Goal: Task Accomplishment & Management: Use online tool/utility

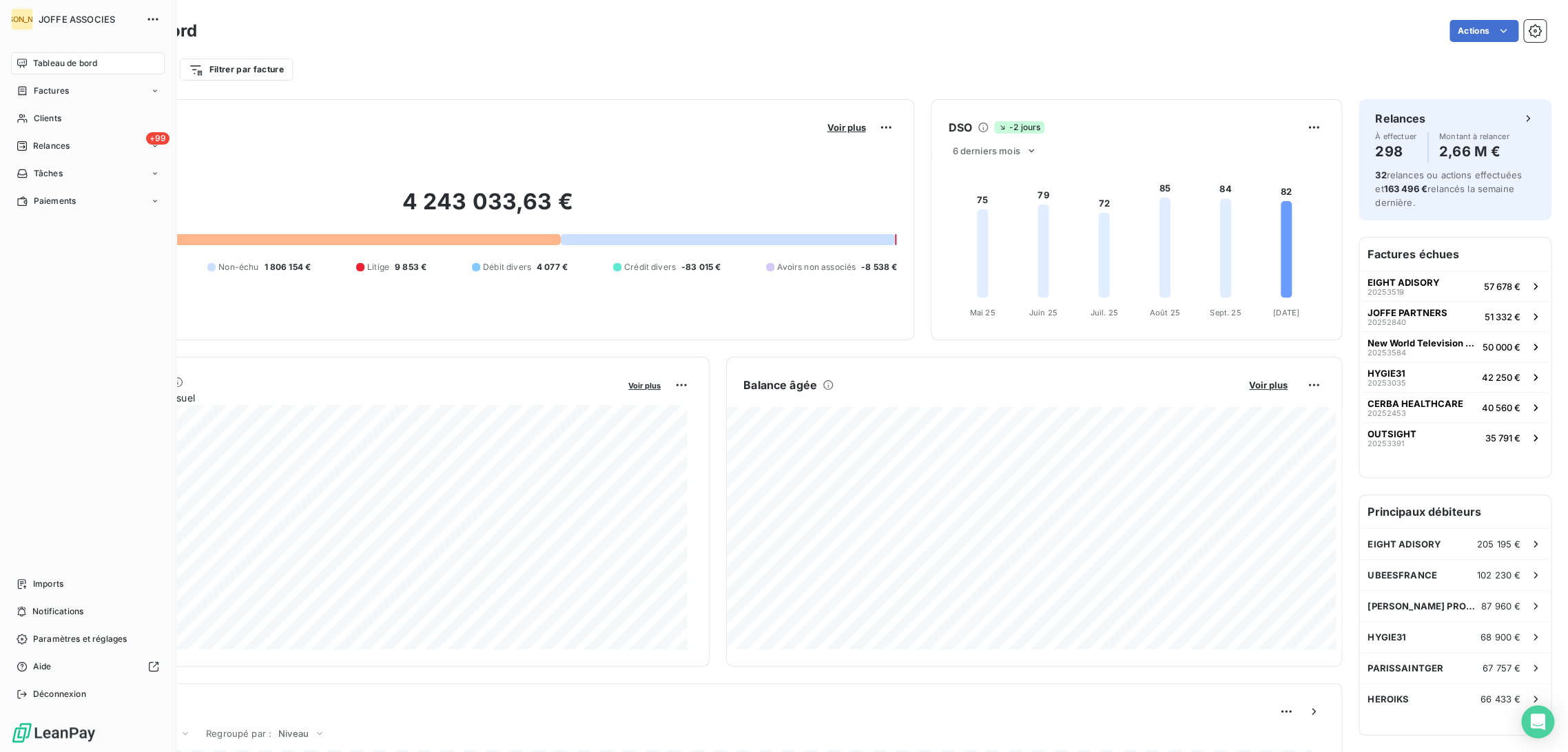
click at [39, 62] on span "Tableau de bord" at bounding box center [65, 63] width 64 height 13
click at [32, 92] on div "Factures" at bounding box center [43, 91] width 52 height 13
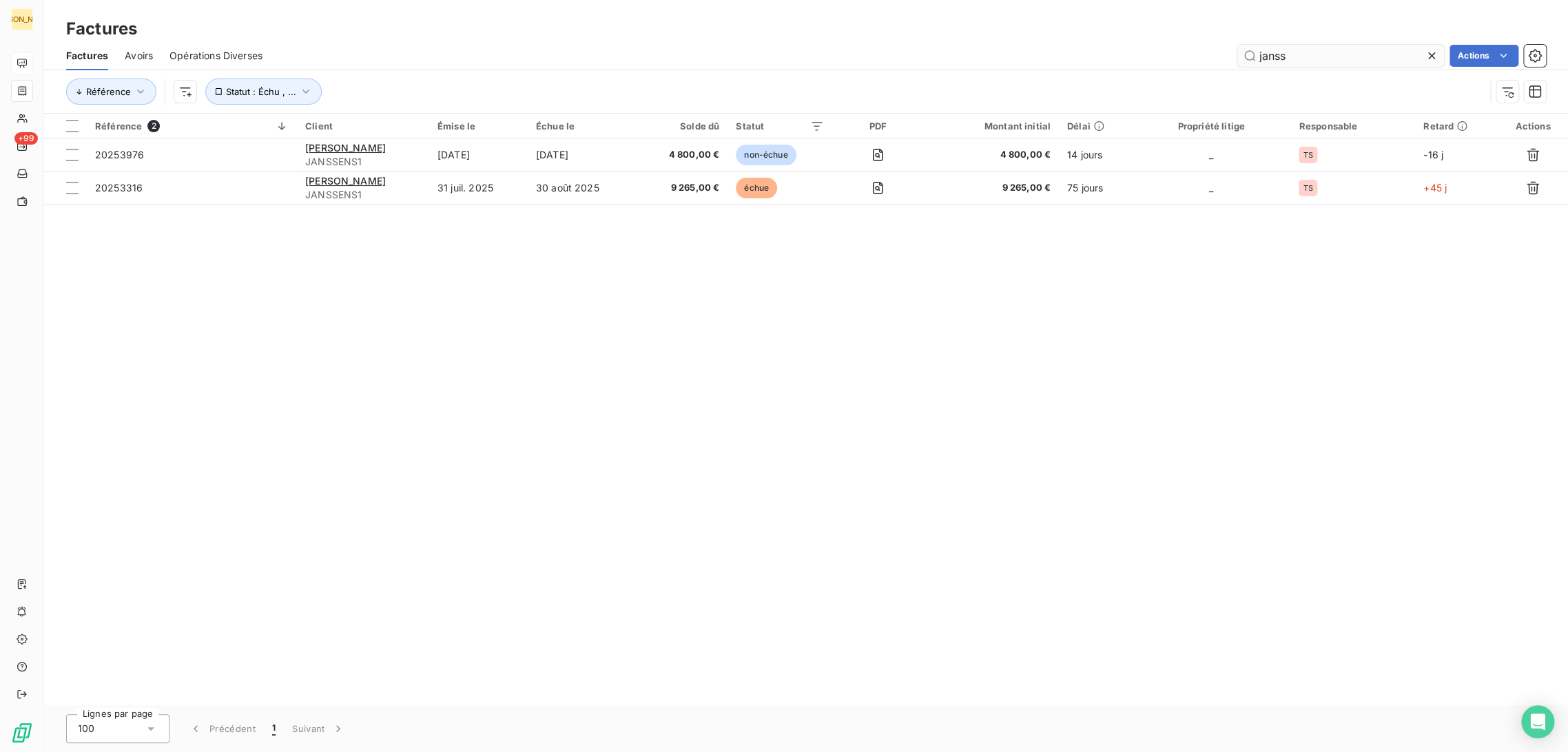
click at [1436, 57] on icon at bounding box center [1431, 55] width 13 height 13
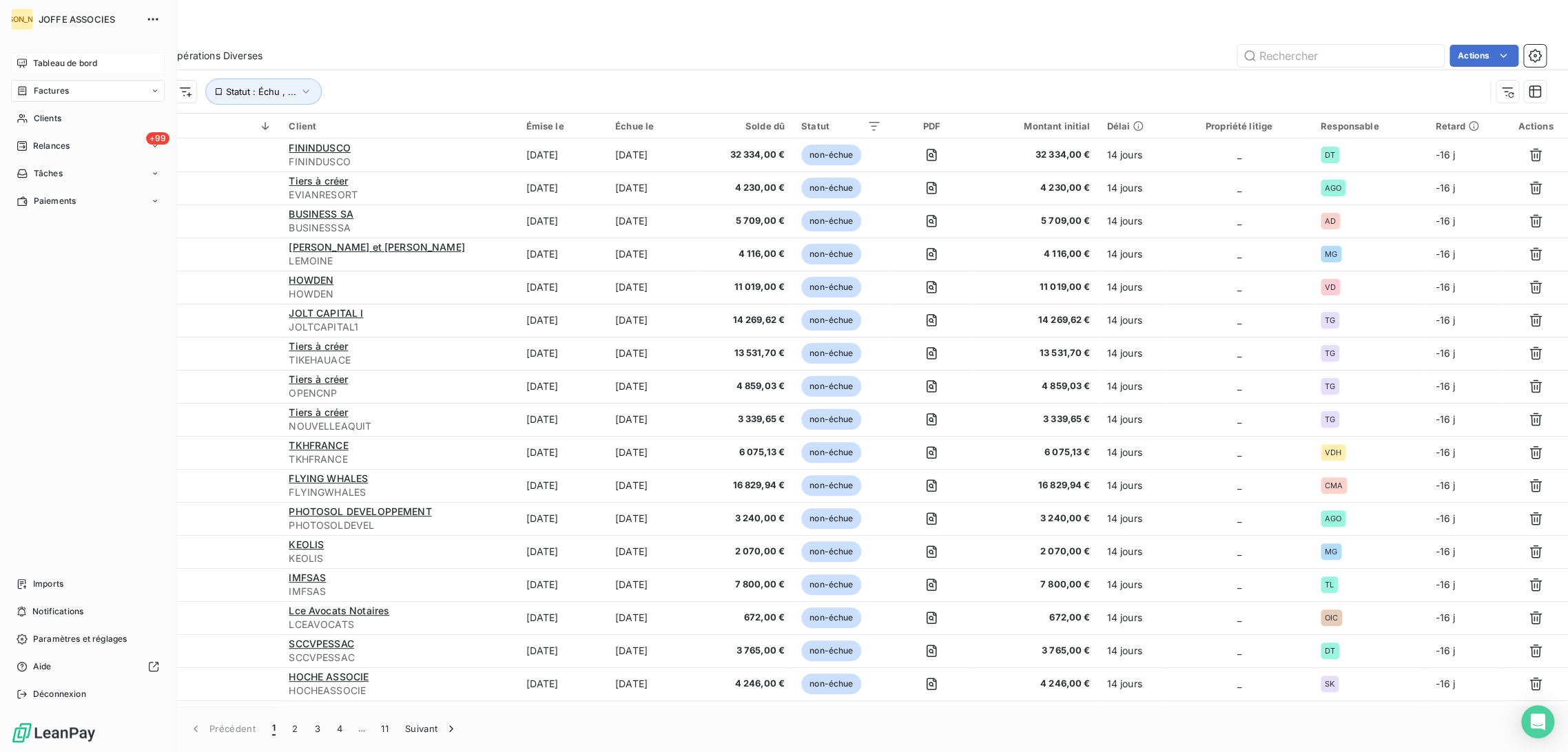
click at [28, 86] on div "Factures" at bounding box center [43, 91] width 52 height 13
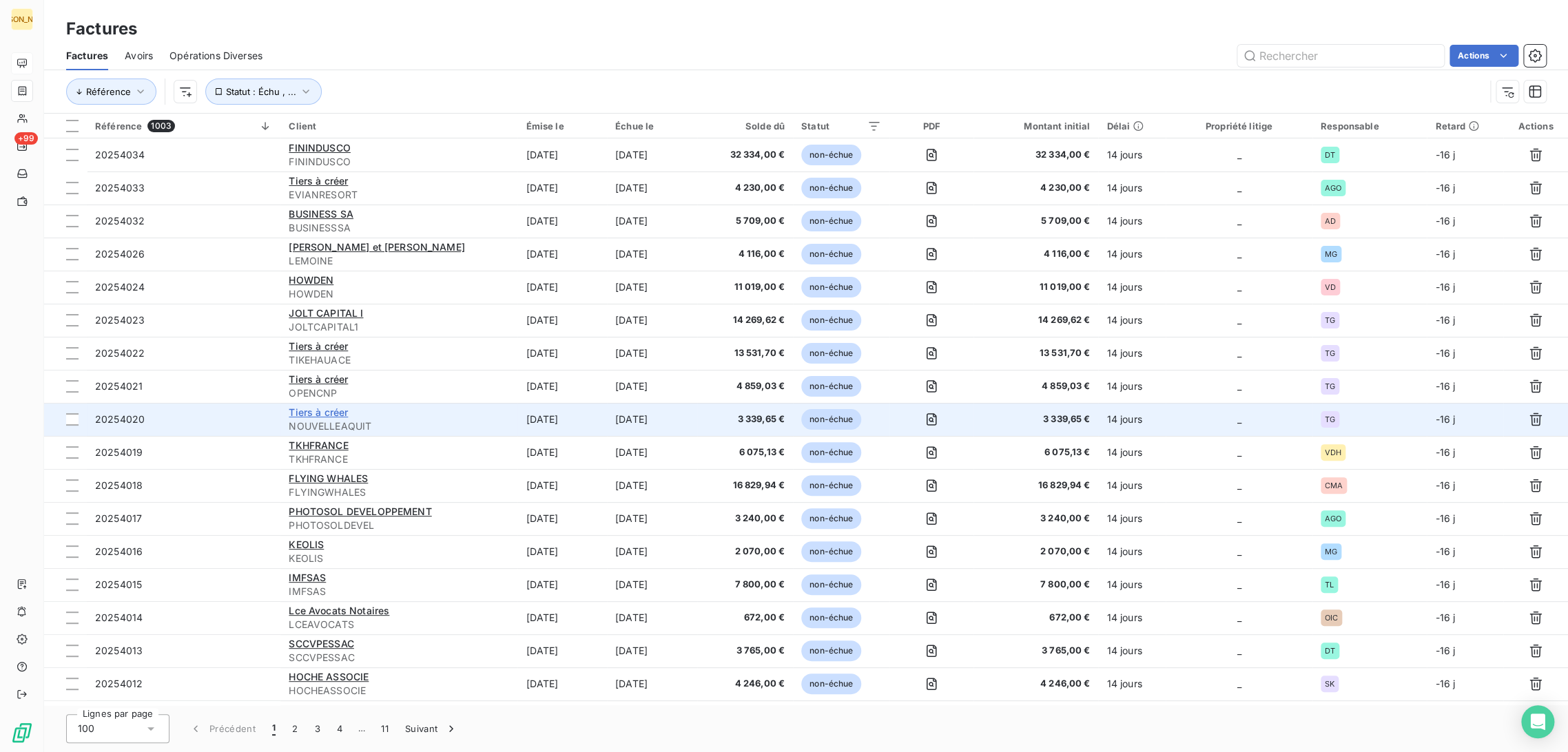
click at [328, 414] on span "Tiers à créer" at bounding box center [318, 412] width 60 height 12
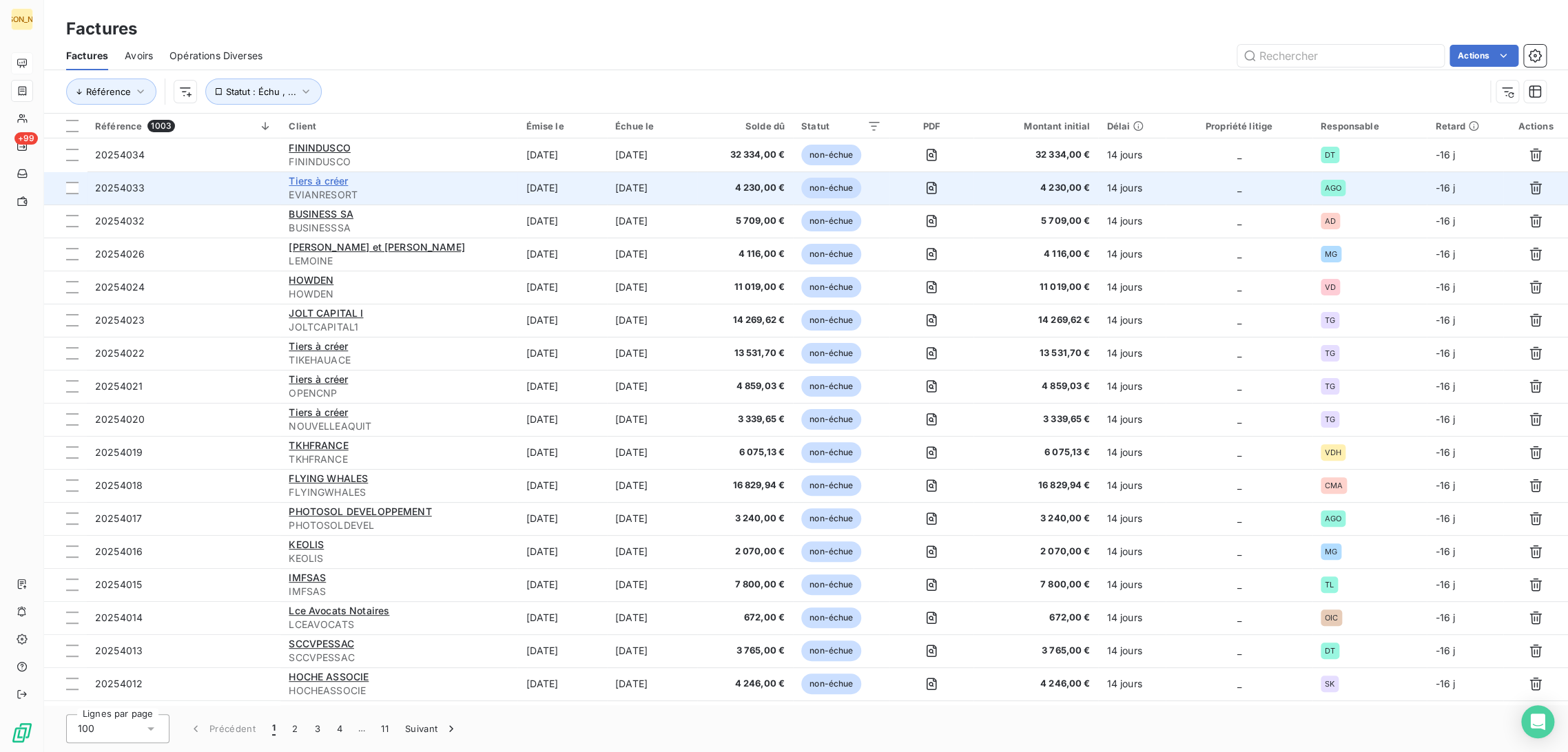
click at [337, 183] on span "Tiers à créer" at bounding box center [318, 180] width 60 height 12
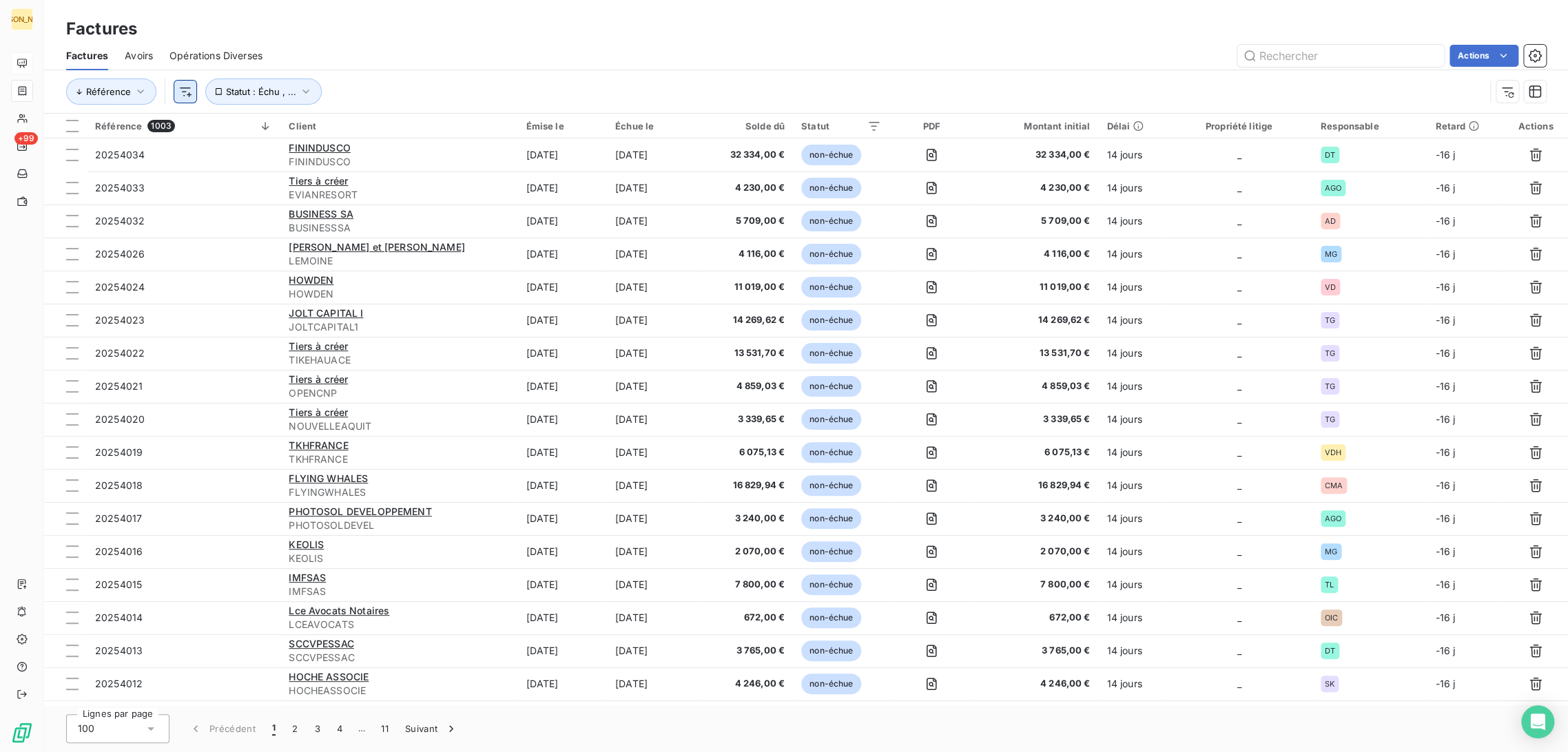
click at [177, 97] on html "JA +99 Factures Factures Avoirs Opérations Diverses Actions Référence Statut : …" at bounding box center [784, 376] width 1568 height 752
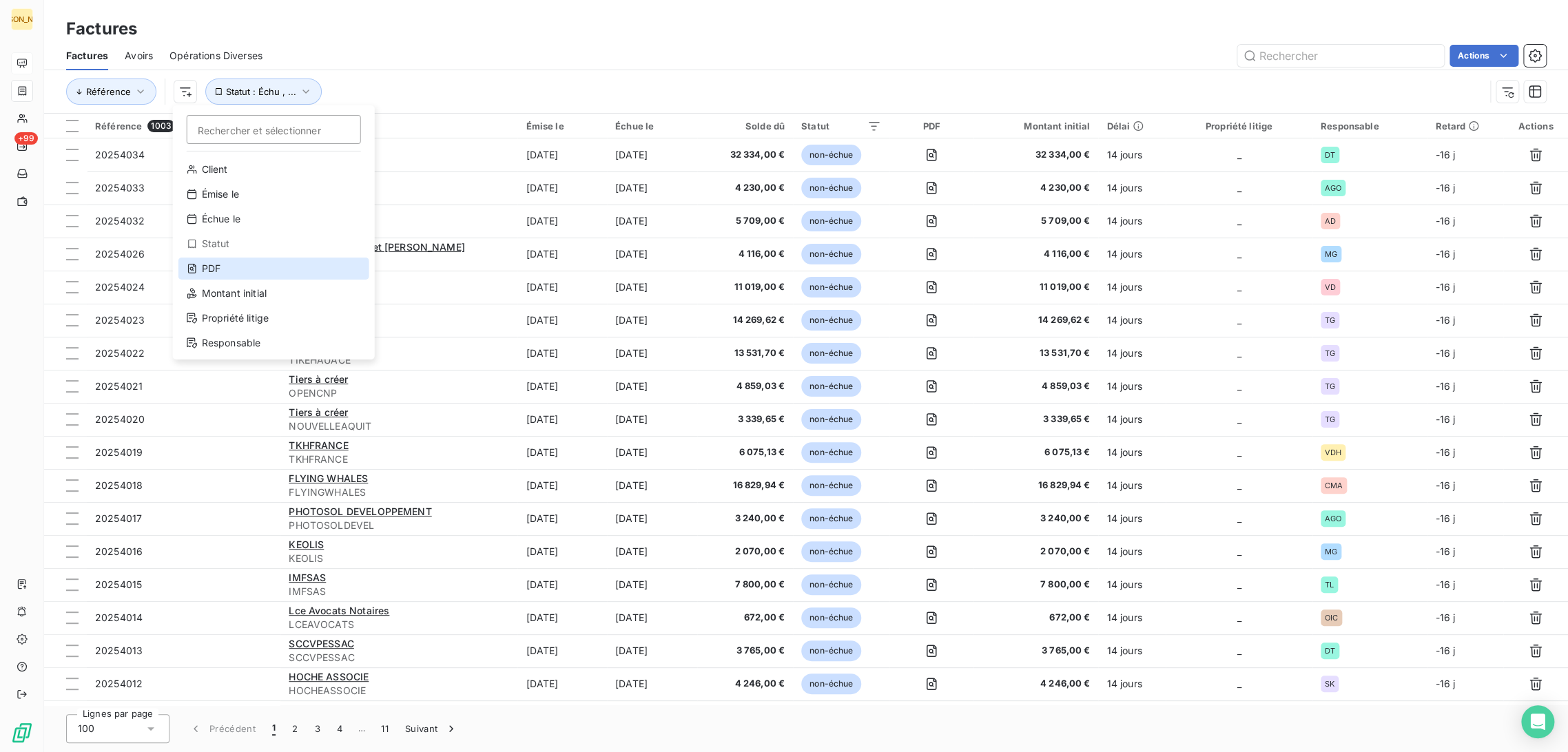
click at [243, 268] on div "PDF" at bounding box center [274, 269] width 191 height 22
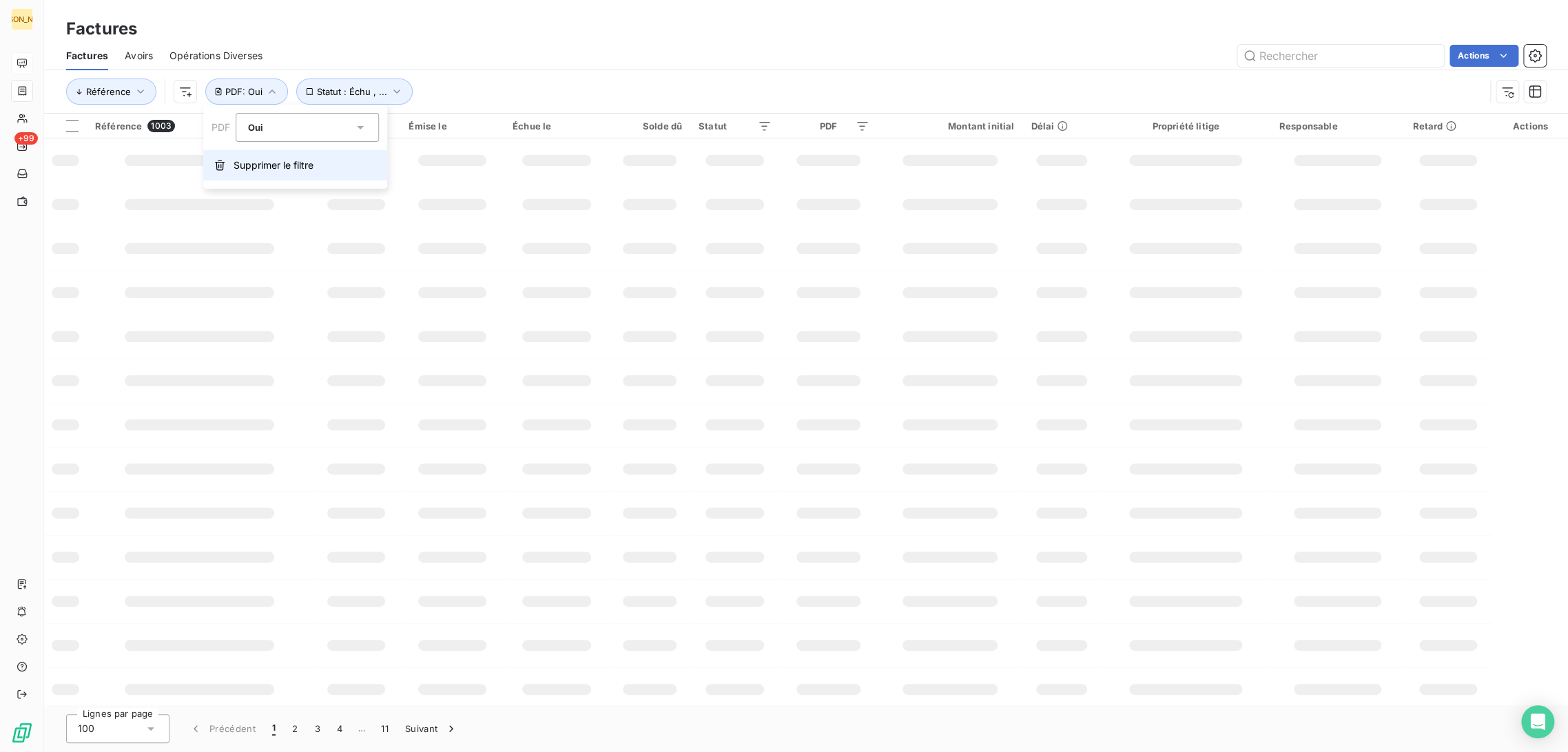
click at [321, 164] on button "Supprimer le filtre" at bounding box center [295, 165] width 184 height 30
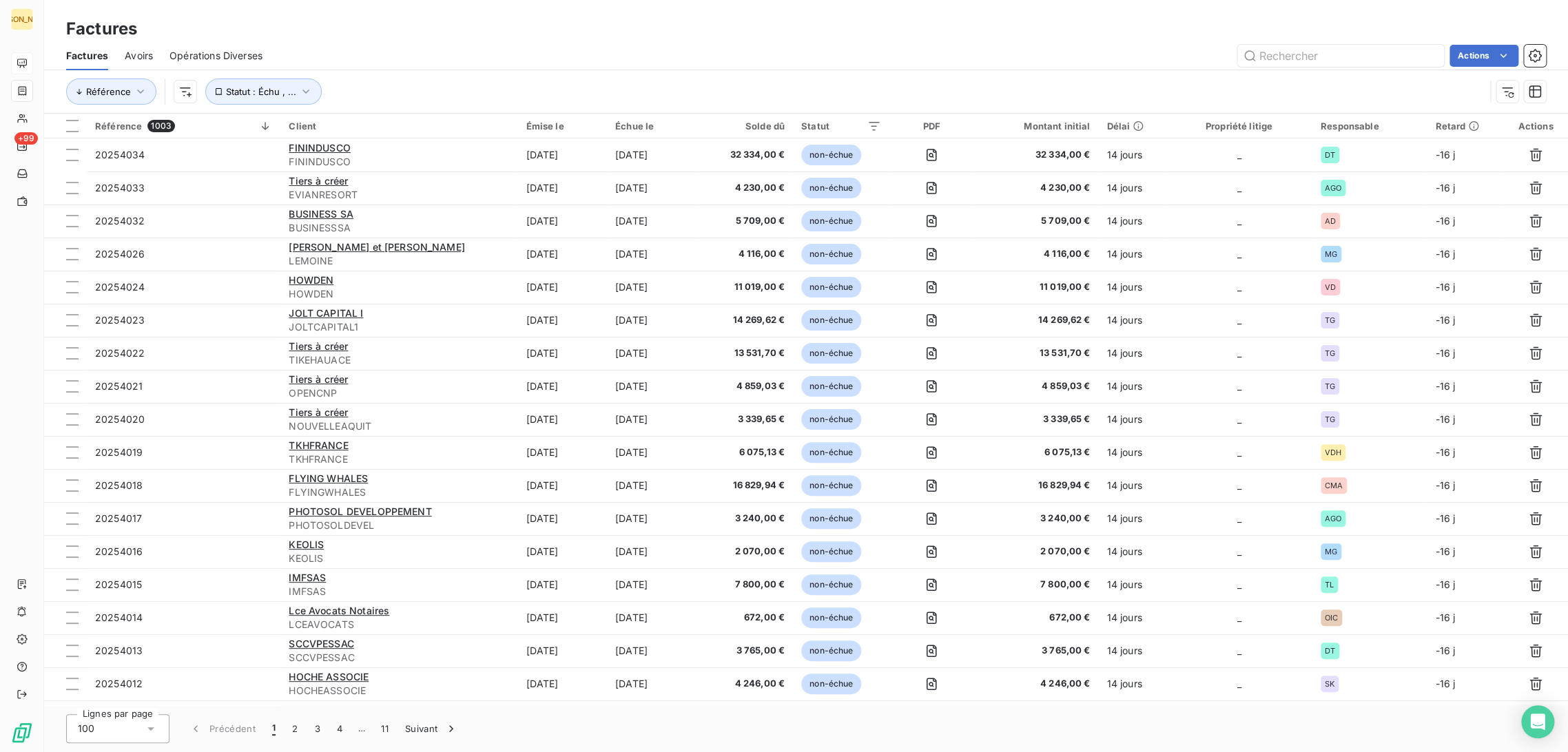
click at [340, 52] on div "Actions" at bounding box center [912, 55] width 1267 height 22
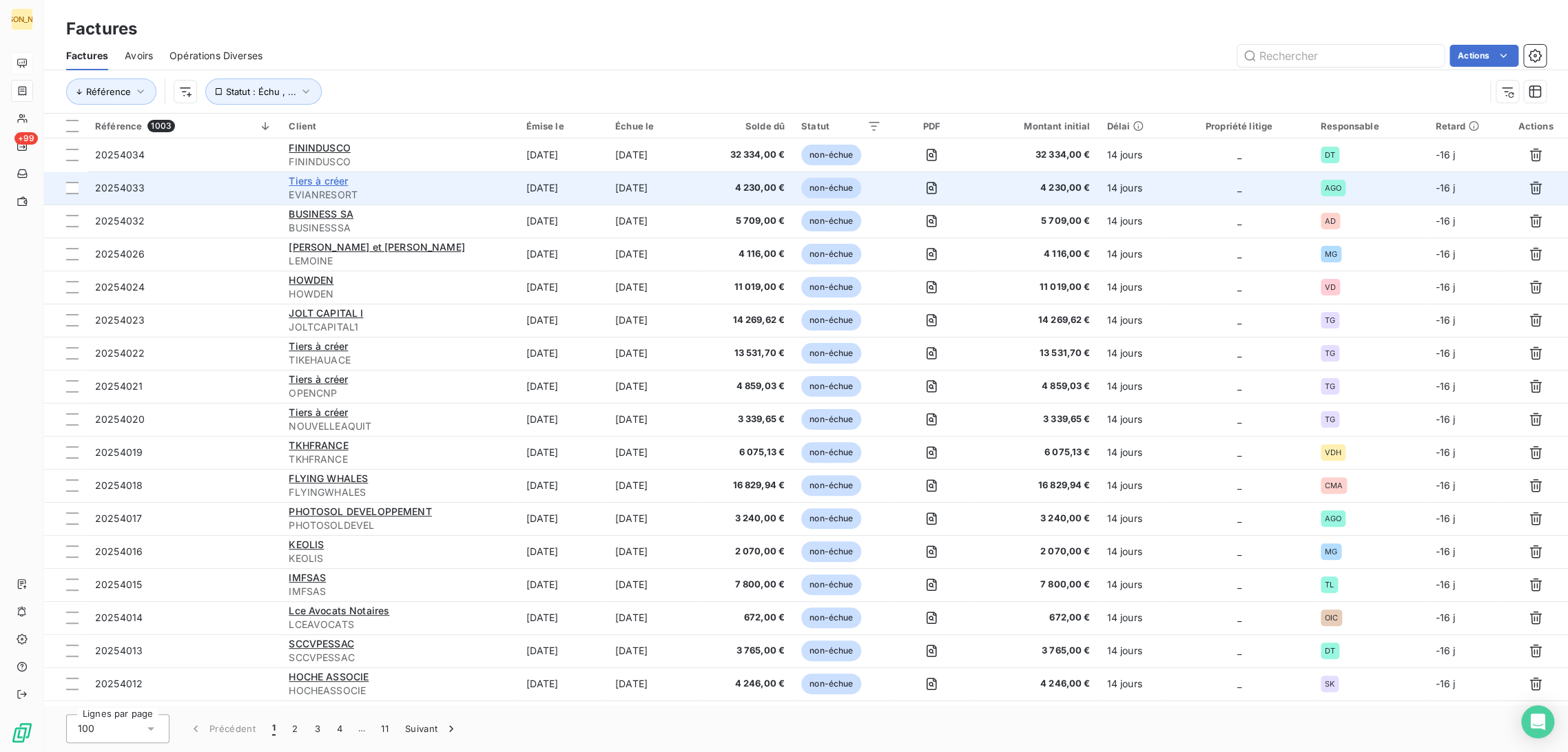
click at [303, 184] on span "Tiers à créer" at bounding box center [318, 180] width 60 height 12
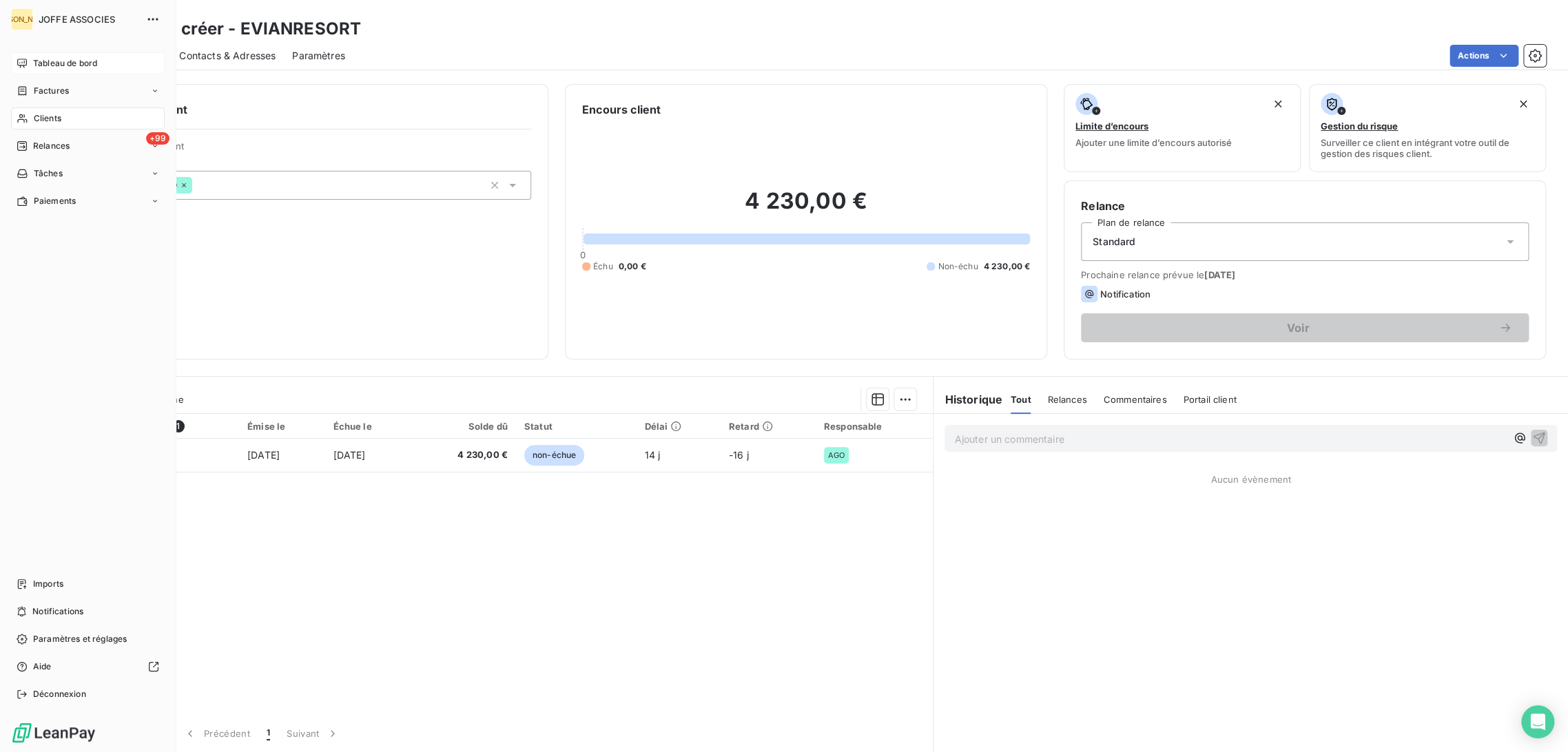
click at [40, 54] on div "Tableau de bord" at bounding box center [87, 63] width 154 height 22
